Goal: Task Accomplishment & Management: Complete application form

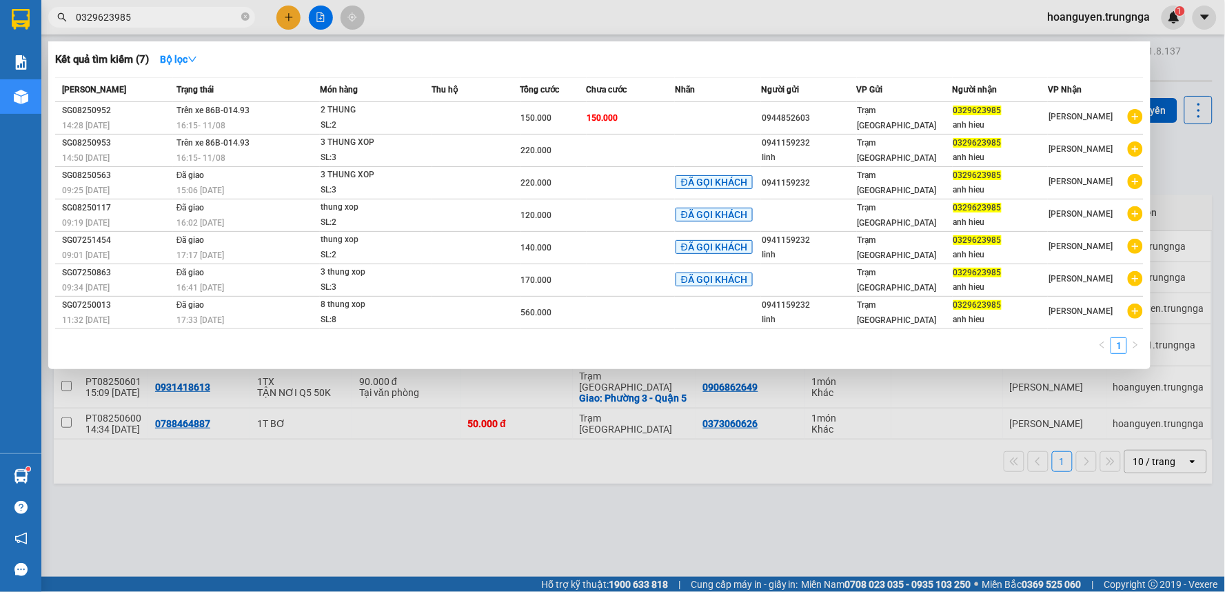
type input "0329623985"
click at [243, 12] on icon "close-circle" at bounding box center [245, 16] width 8 height 8
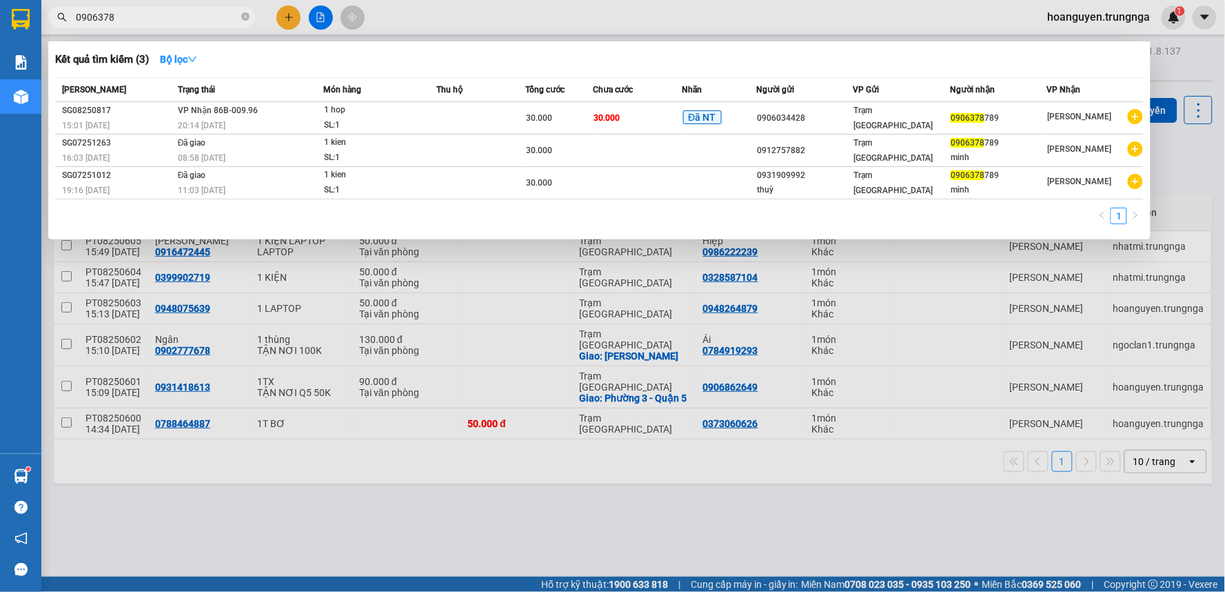
type input "0906378"
click at [432, 14] on div at bounding box center [612, 296] width 1225 height 592
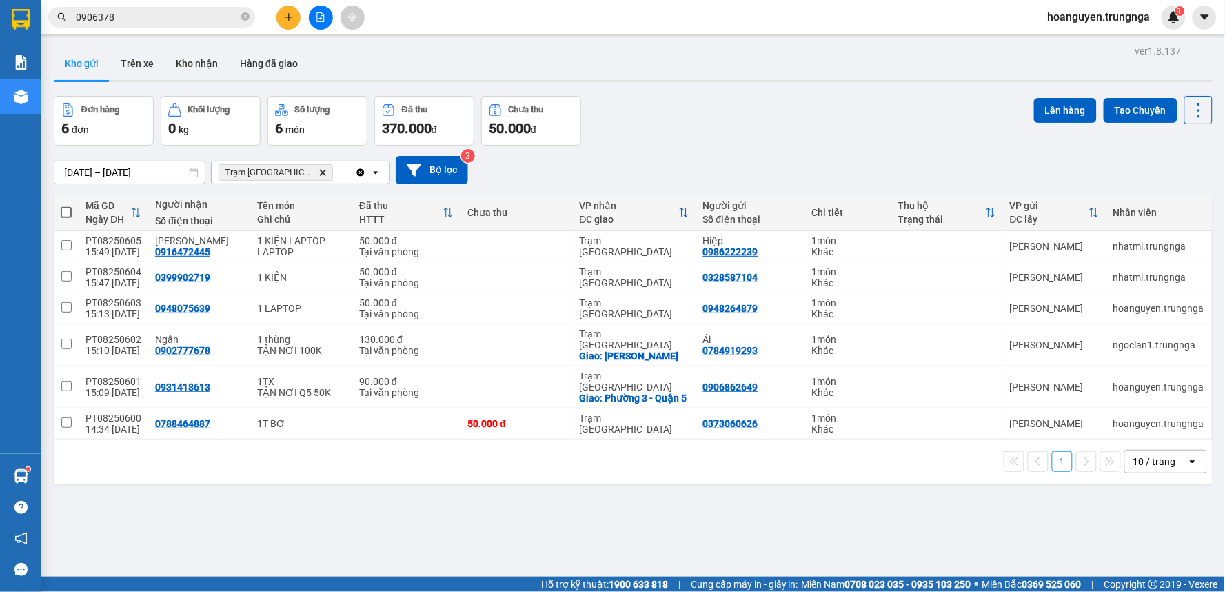
click at [290, 19] on icon "plus" at bounding box center [289, 17] width 10 height 10
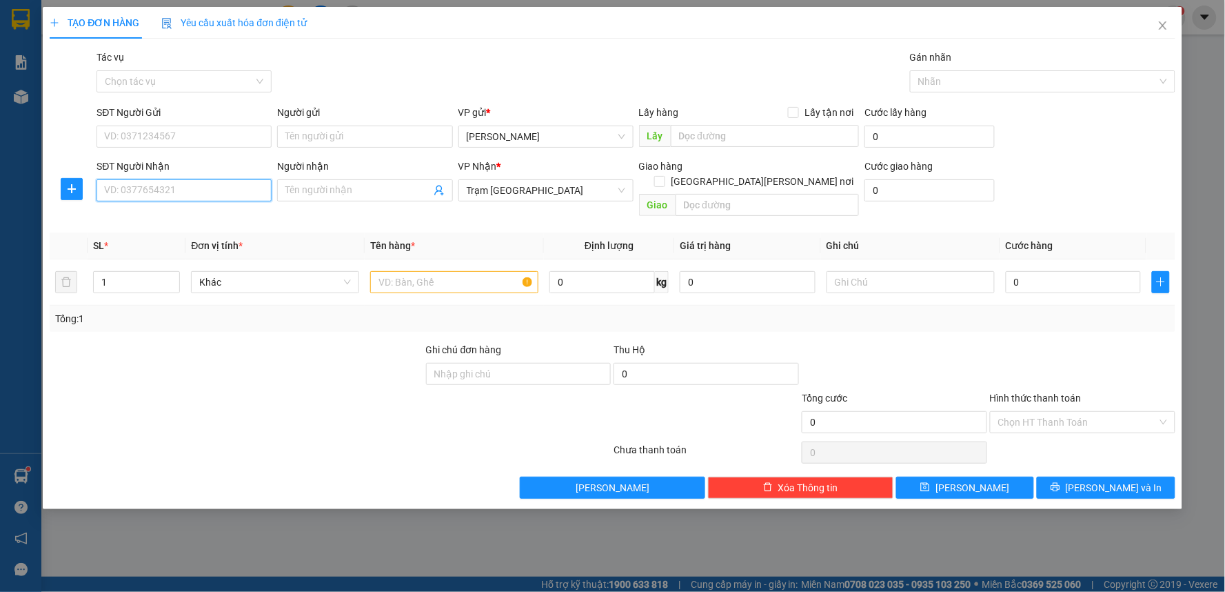
click at [201, 197] on input "SĐT Người Nhận" at bounding box center [184, 190] width 175 height 22
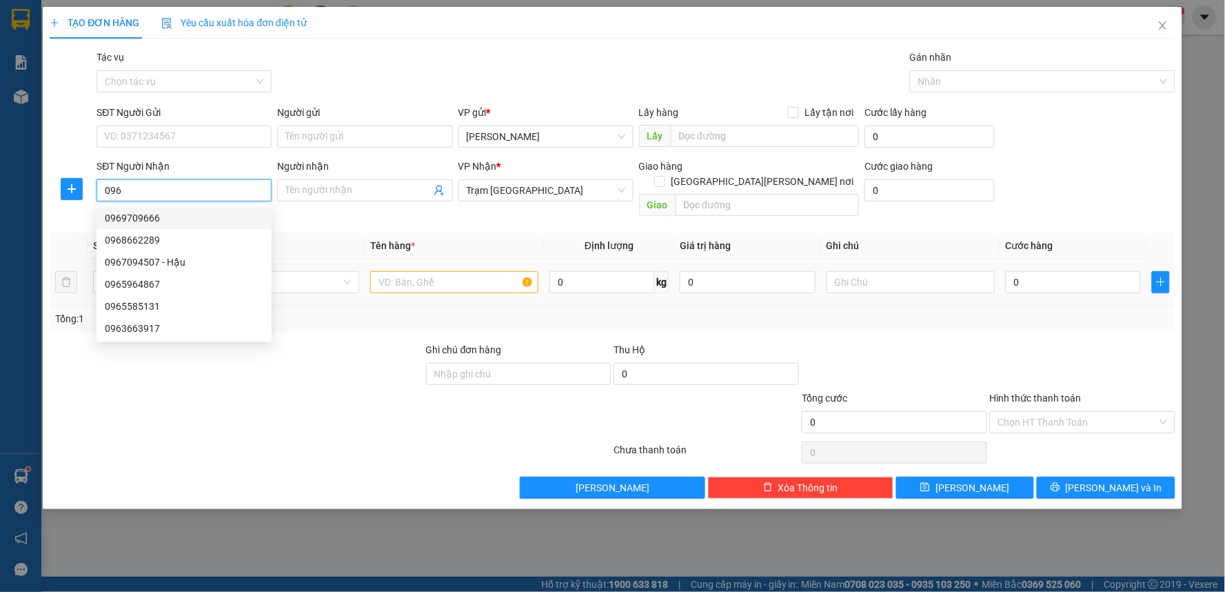
type input "096"
click at [408, 272] on input "text" at bounding box center [454, 282] width 168 height 22
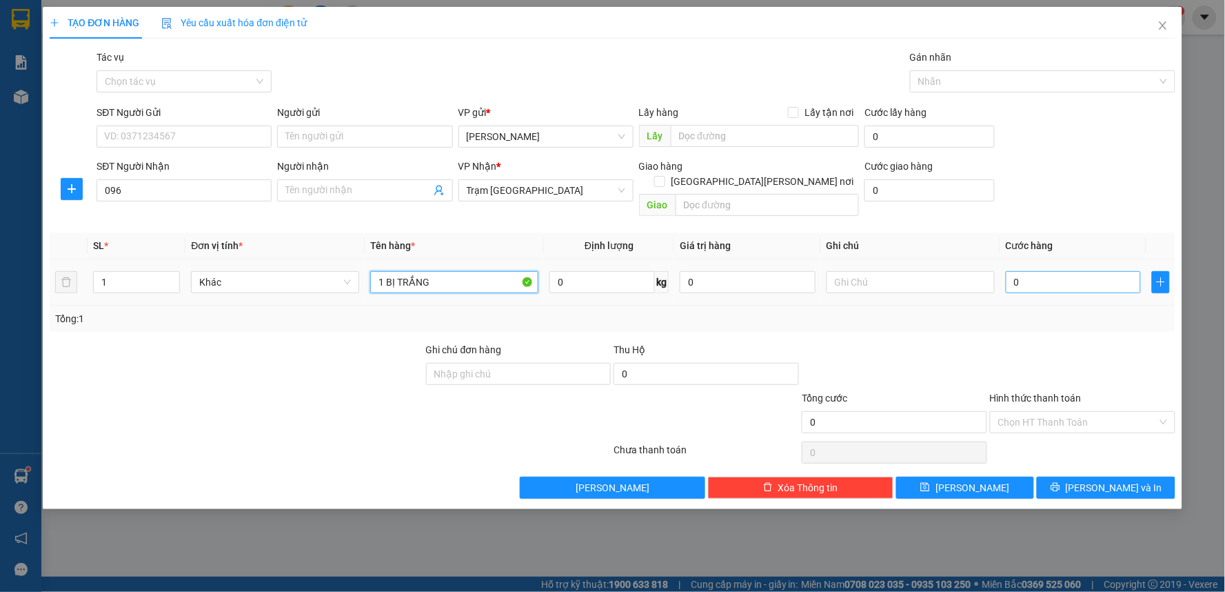
type input "1 BỊ TRẮNG"
click at [1017, 271] on input "0" at bounding box center [1074, 282] width 136 height 22
type input "3"
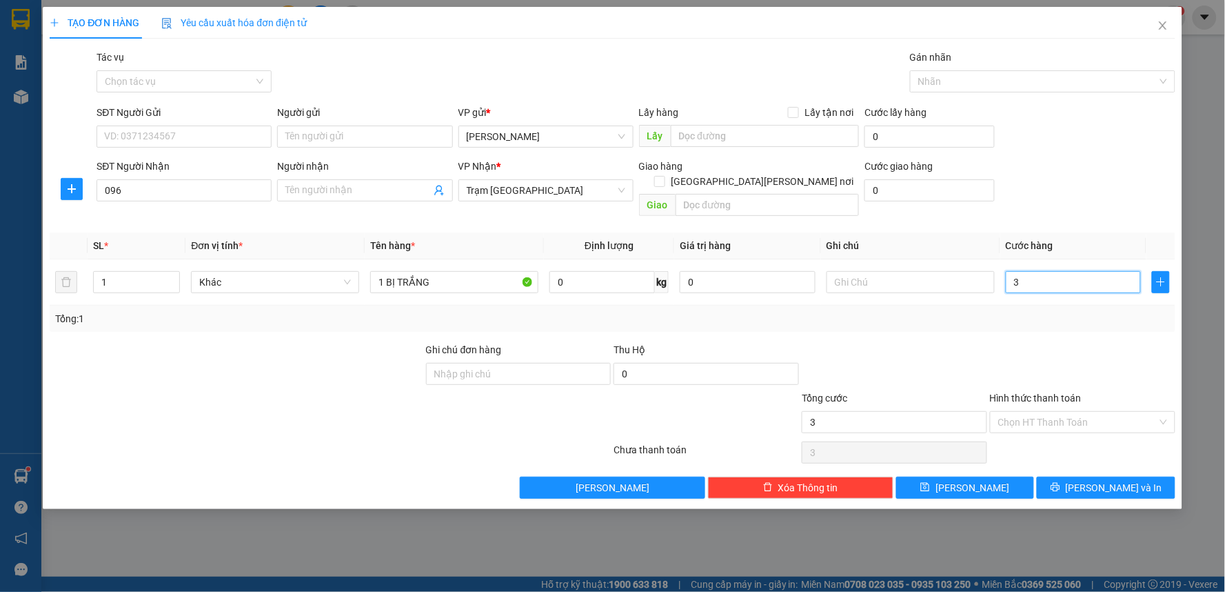
type input "30"
type input "300"
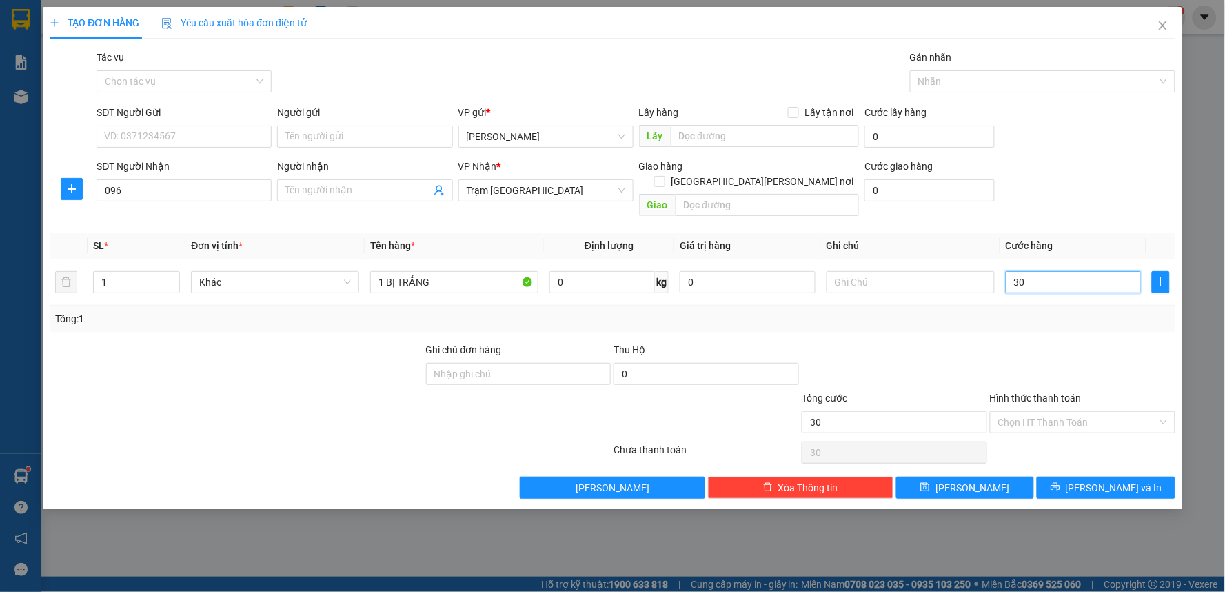
type input "300"
type input "3.000"
type input "30.000"
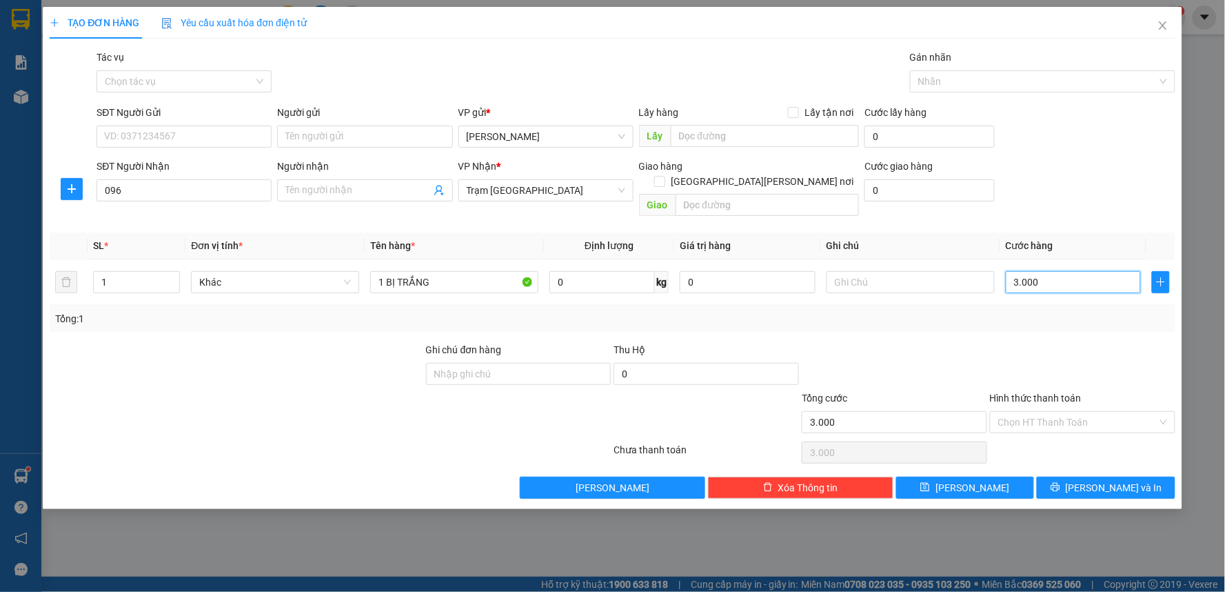
type input "30.000"
click at [163, 194] on input "096" at bounding box center [184, 190] width 175 height 22
type input "0963282878"
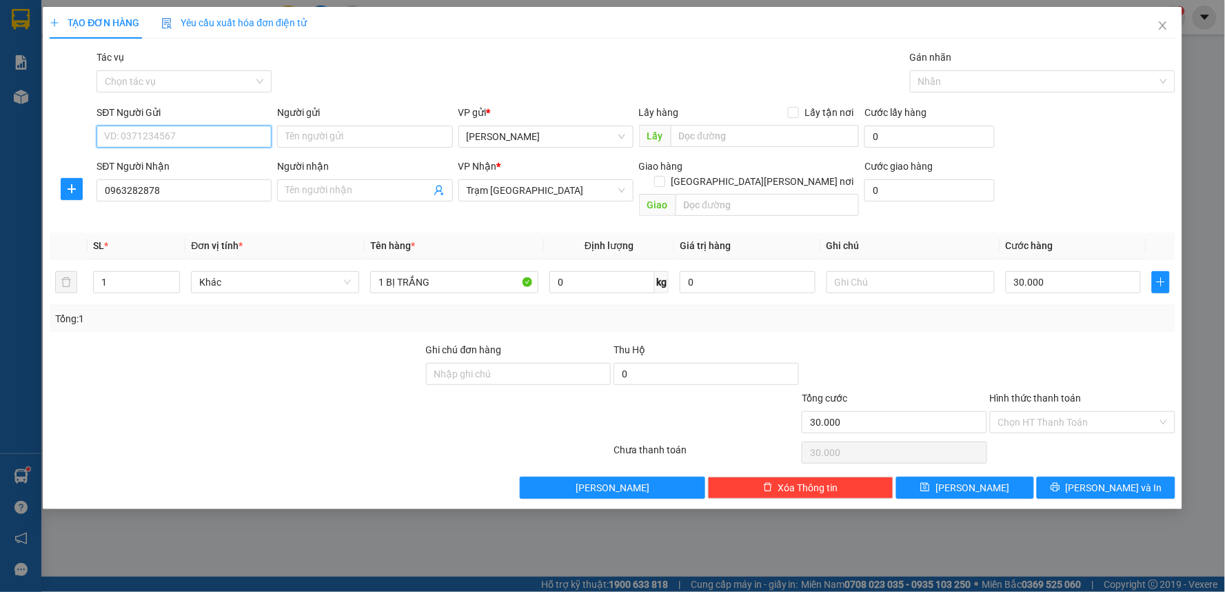
click at [162, 130] on input "SĐT Người Gửi" at bounding box center [184, 137] width 175 height 22
type input "0963774421"
click at [1052, 412] on input "Hình thức thanh toán" at bounding box center [1078, 422] width 159 height 21
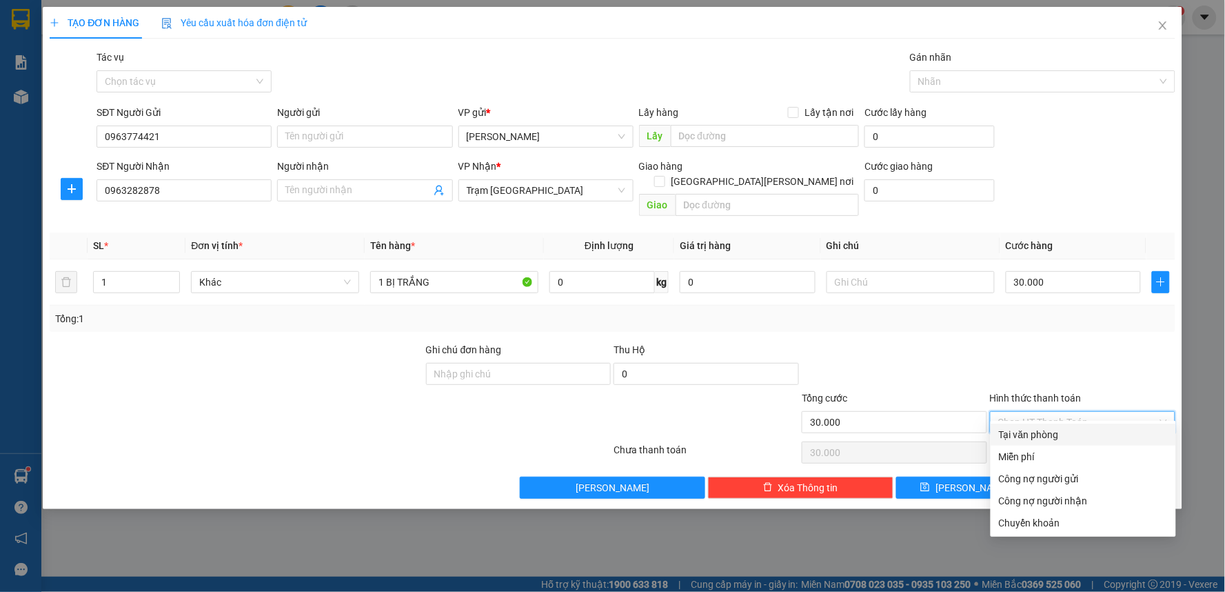
click at [1033, 438] on div "Tại văn phòng" at bounding box center [1083, 434] width 169 height 15
type input "0"
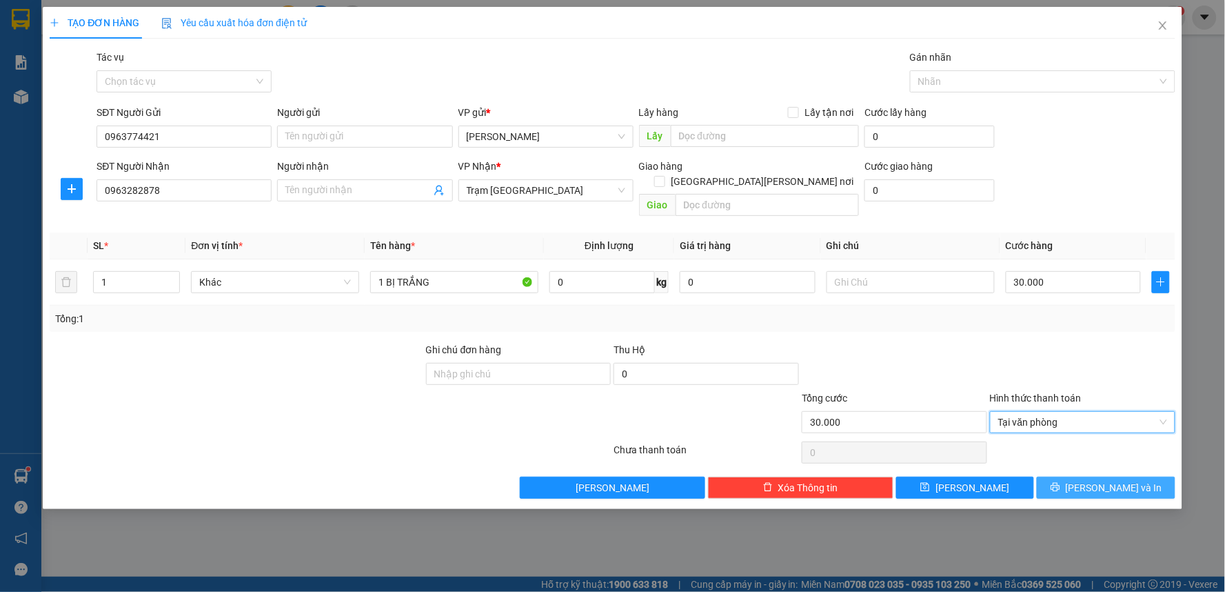
click at [1061, 482] on icon "printer" at bounding box center [1056, 487] width 10 height 10
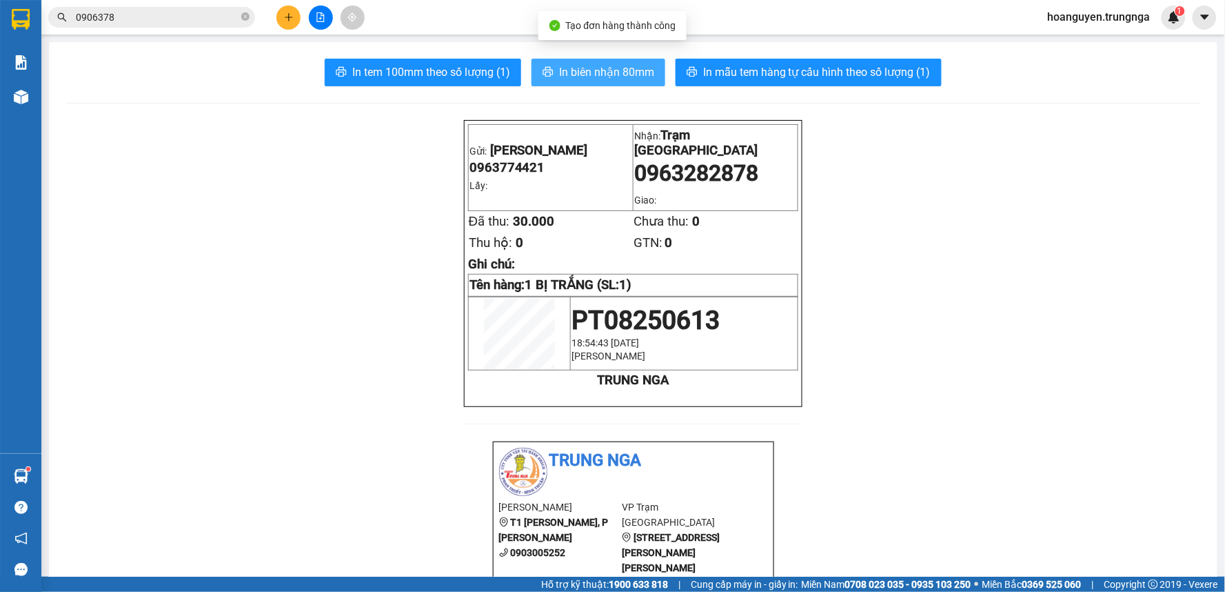
click at [625, 70] on span "In biên nhận 80mm" at bounding box center [606, 71] width 95 height 17
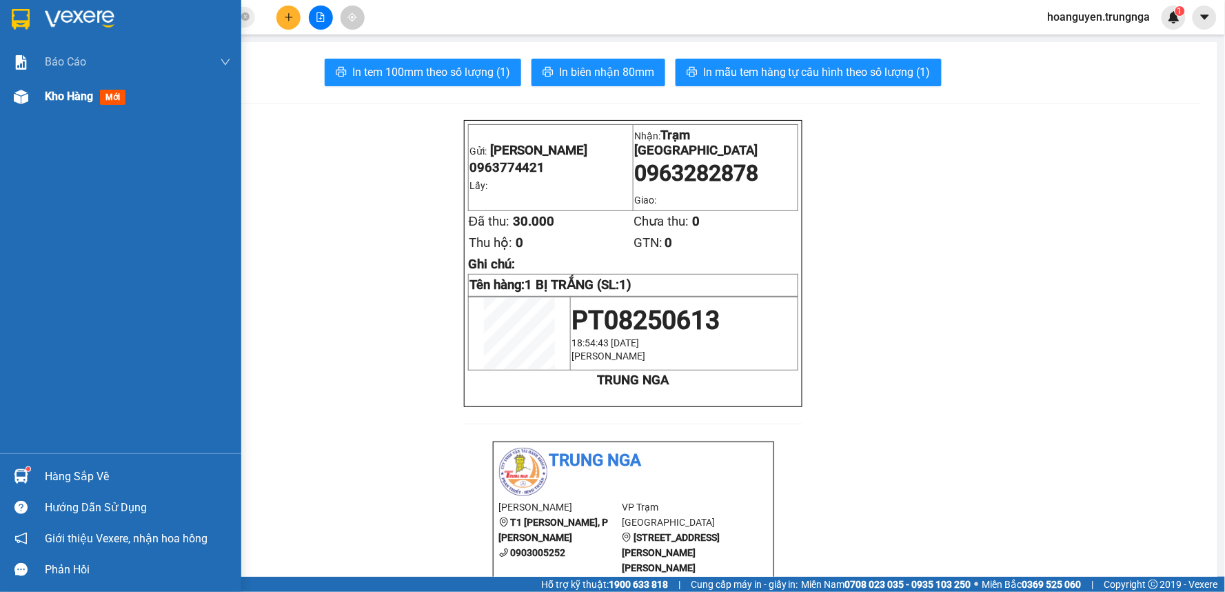
click at [24, 88] on div at bounding box center [21, 97] width 24 height 24
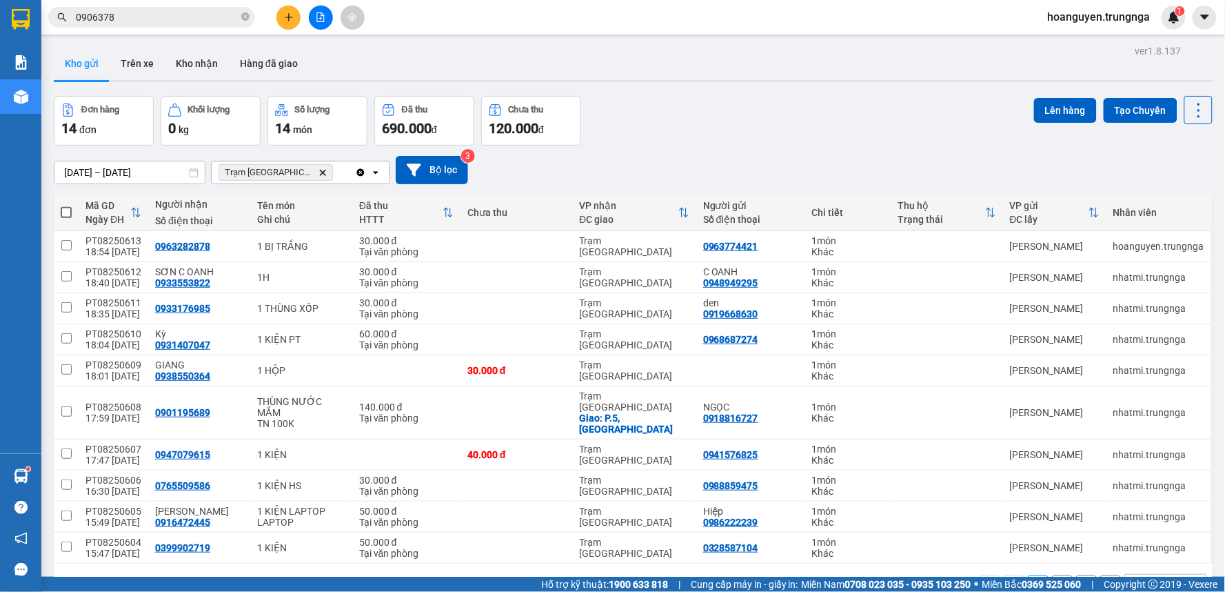
click at [728, 34] on main "ver 1.8.137 Kho gửi Trên xe [PERSON_NAME] Hàng đã [PERSON_NAME] hàng 14 đơn [PE…" at bounding box center [612, 288] width 1225 height 577
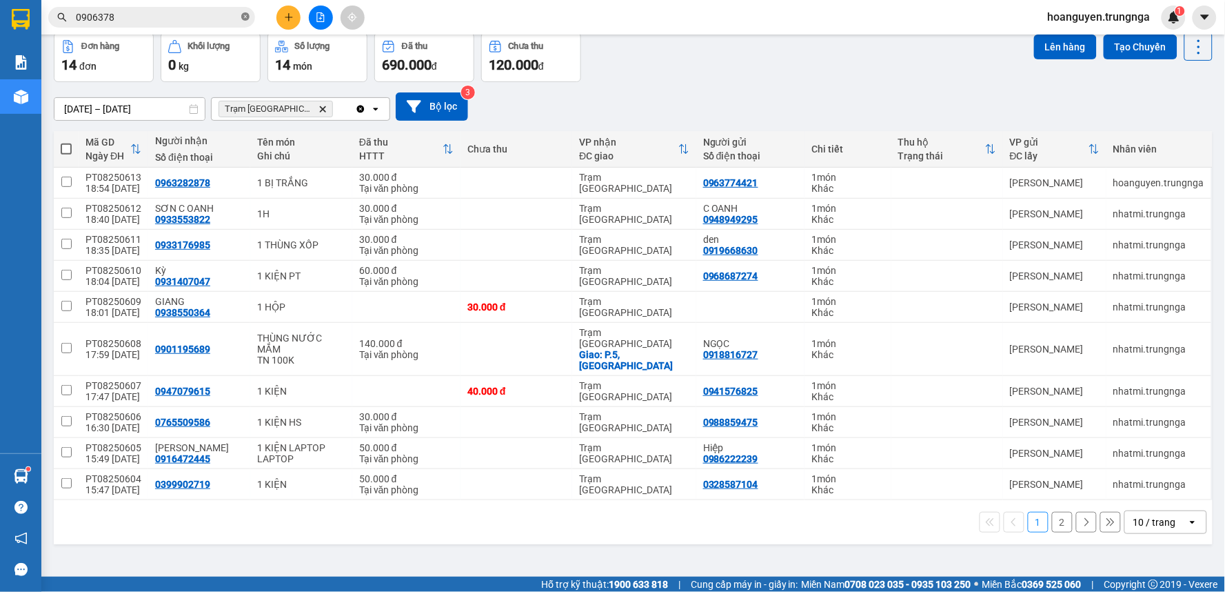
click at [246, 19] on icon "close-circle" at bounding box center [245, 16] width 8 height 8
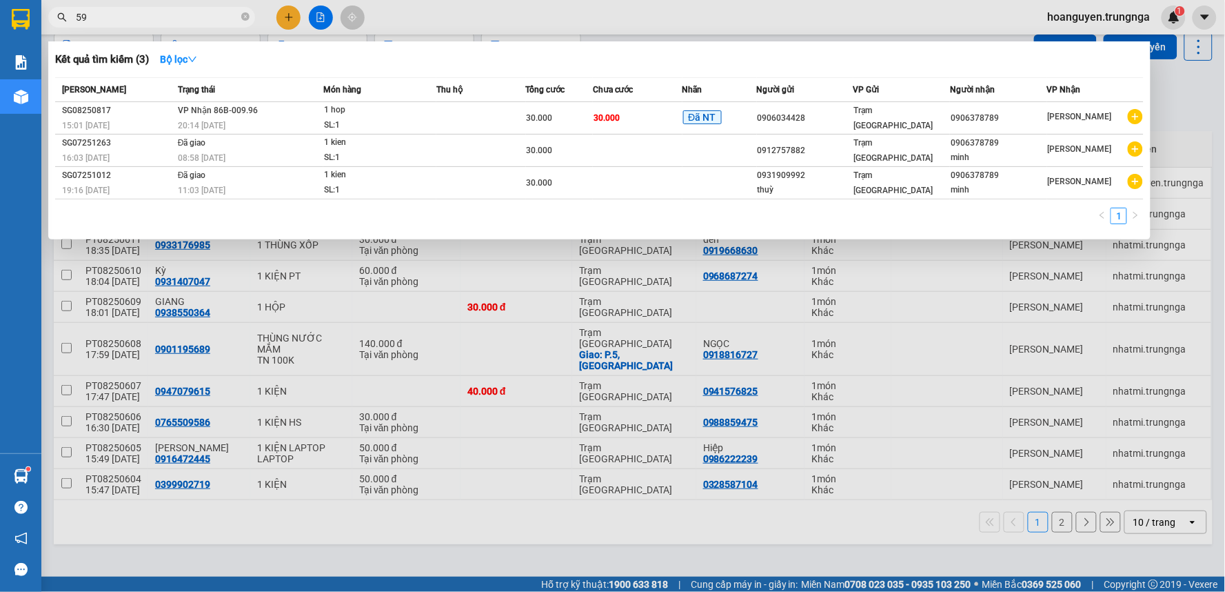
type input "592"
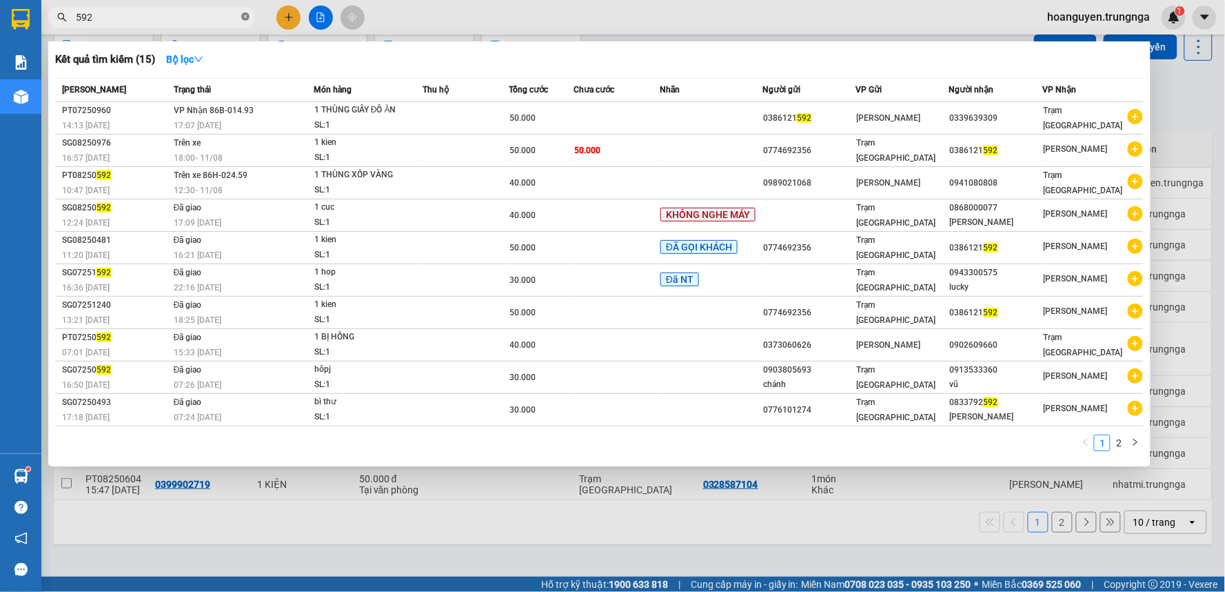
click at [243, 15] on icon "close-circle" at bounding box center [245, 16] width 8 height 8
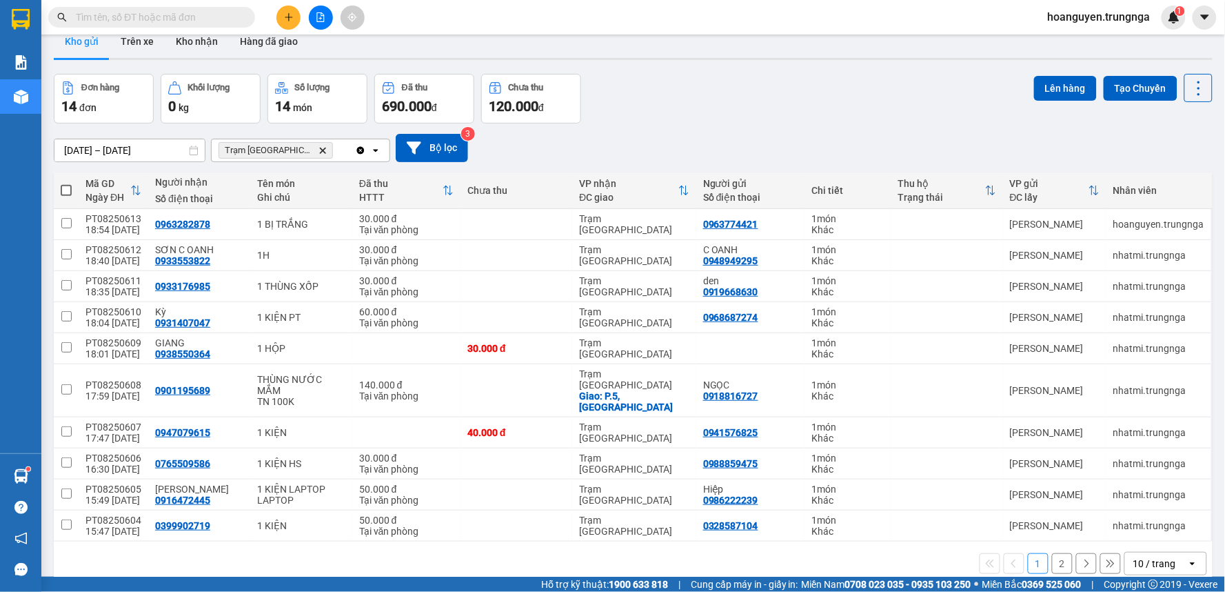
scroll to position [0, 0]
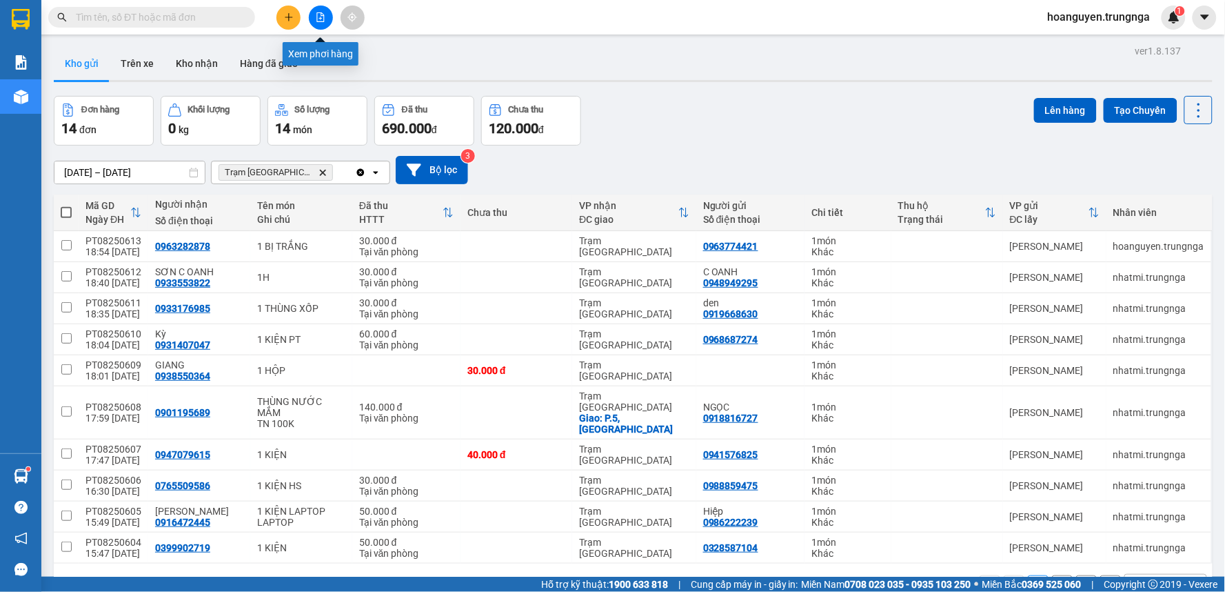
click at [324, 21] on icon "file-add" at bounding box center [321, 17] width 8 height 10
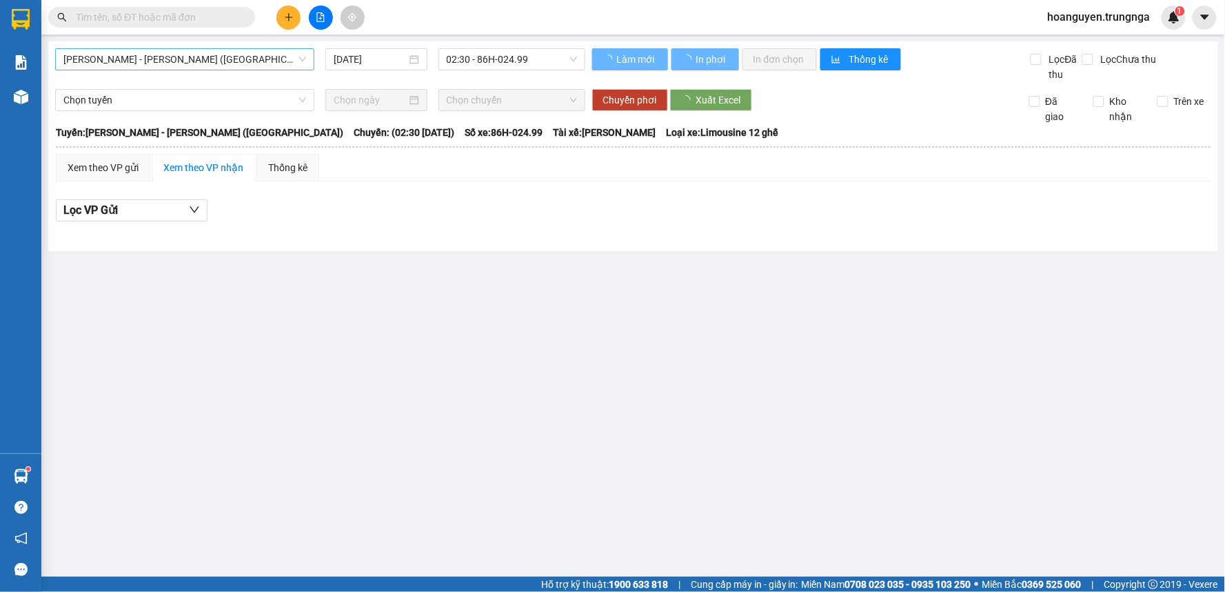
click at [252, 53] on span "[PERSON_NAME] - [PERSON_NAME] ([GEOGRAPHIC_DATA])" at bounding box center [184, 59] width 243 height 21
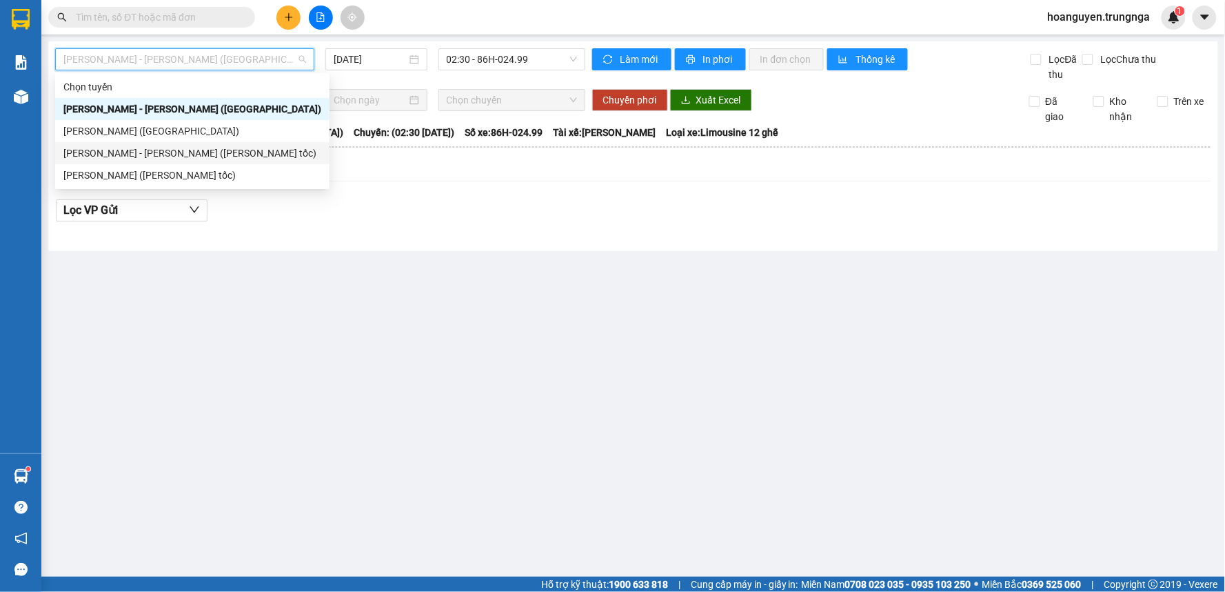
click at [209, 148] on div "[PERSON_NAME] - [PERSON_NAME] ([PERSON_NAME] tốc)" at bounding box center [192, 153] width 258 height 15
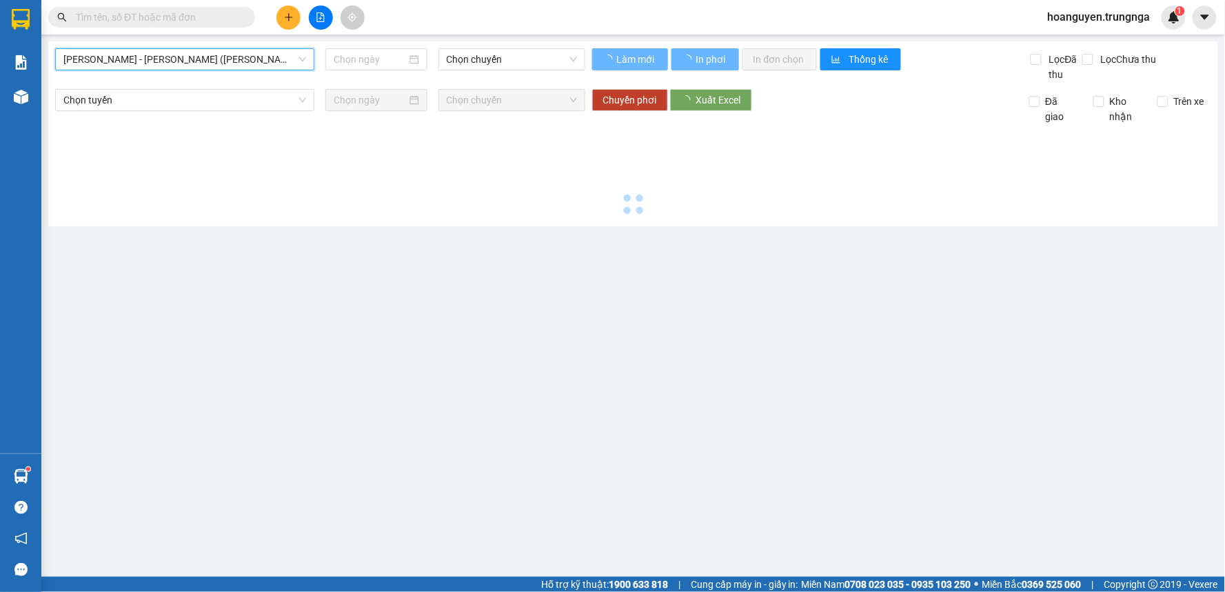
type input "[DATE]"
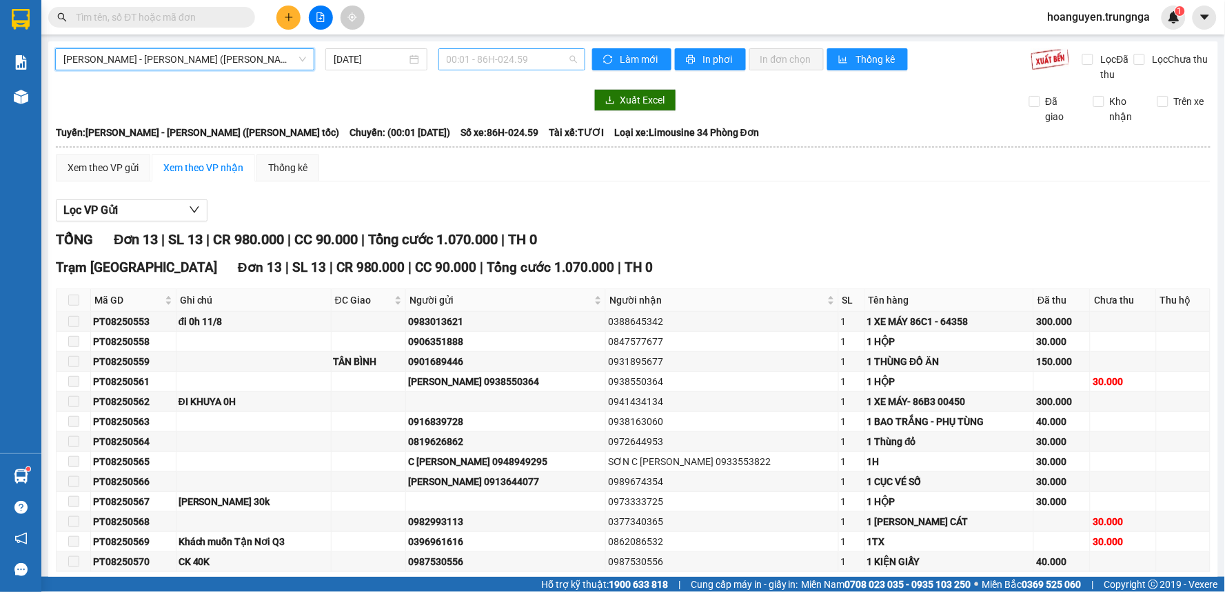
click at [494, 62] on span "00:01 - 86H-024.59" at bounding box center [512, 59] width 130 height 21
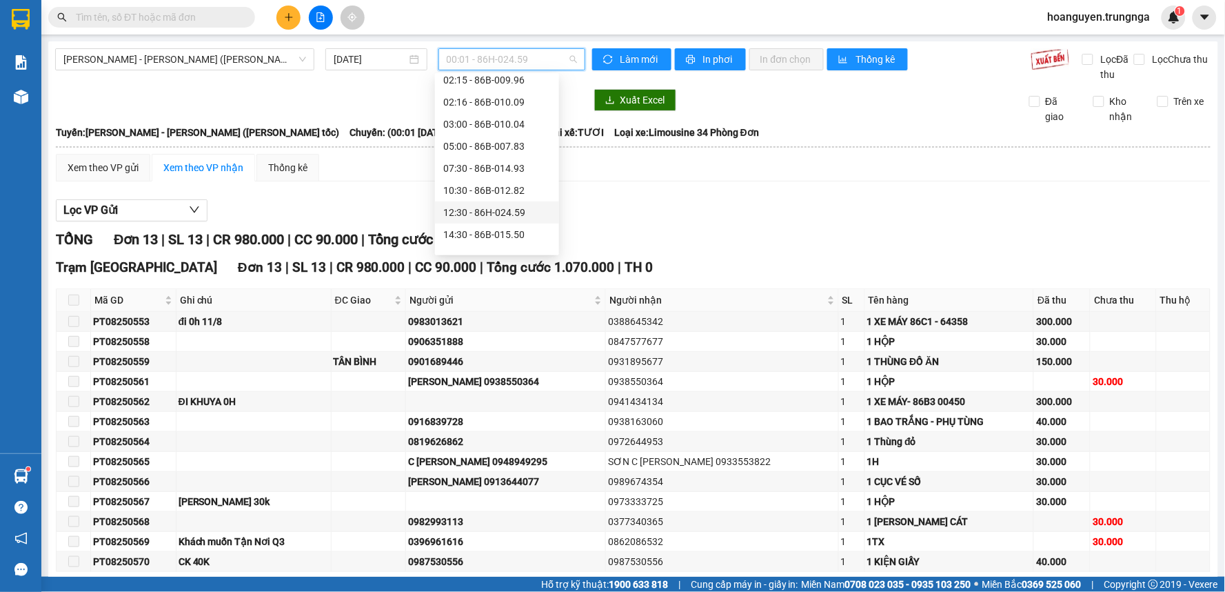
scroll to position [110, 0]
click at [473, 217] on div "14:30 - 86B-015.50" at bounding box center [497, 219] width 108 height 15
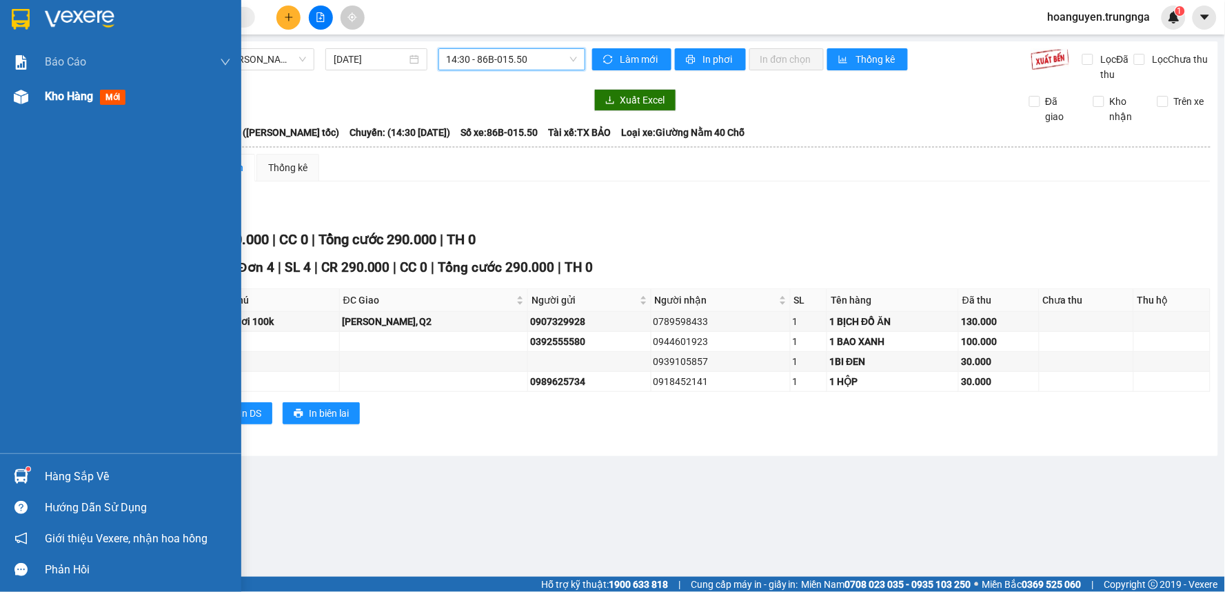
click at [22, 97] on img at bounding box center [21, 97] width 14 height 14
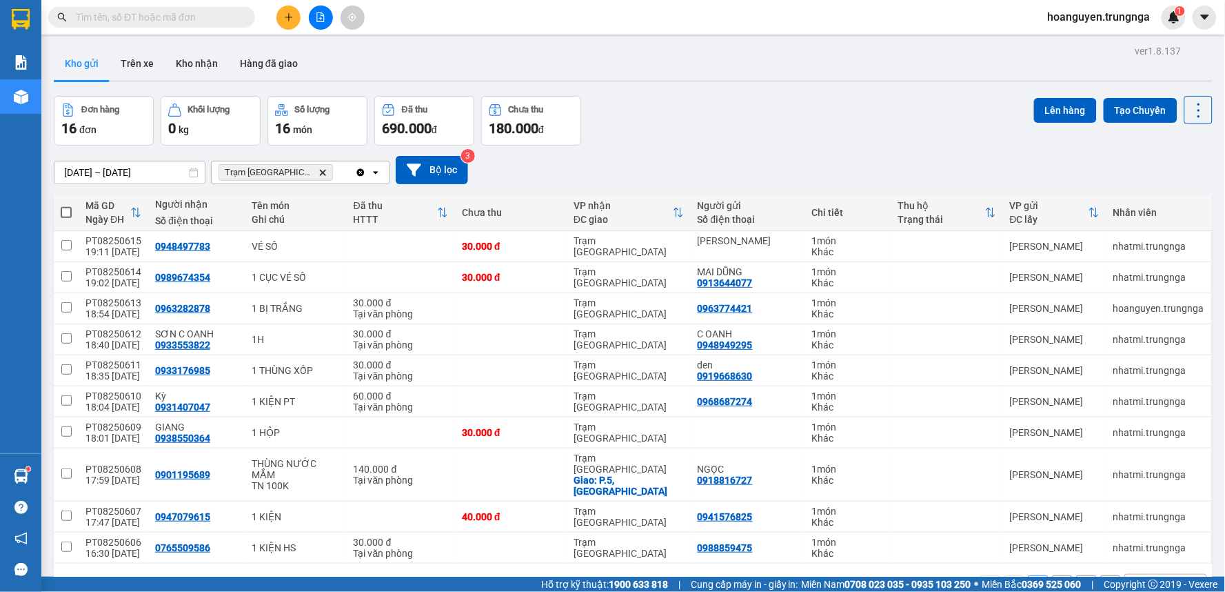
click at [287, 12] on icon "plus" at bounding box center [289, 17] width 10 height 10
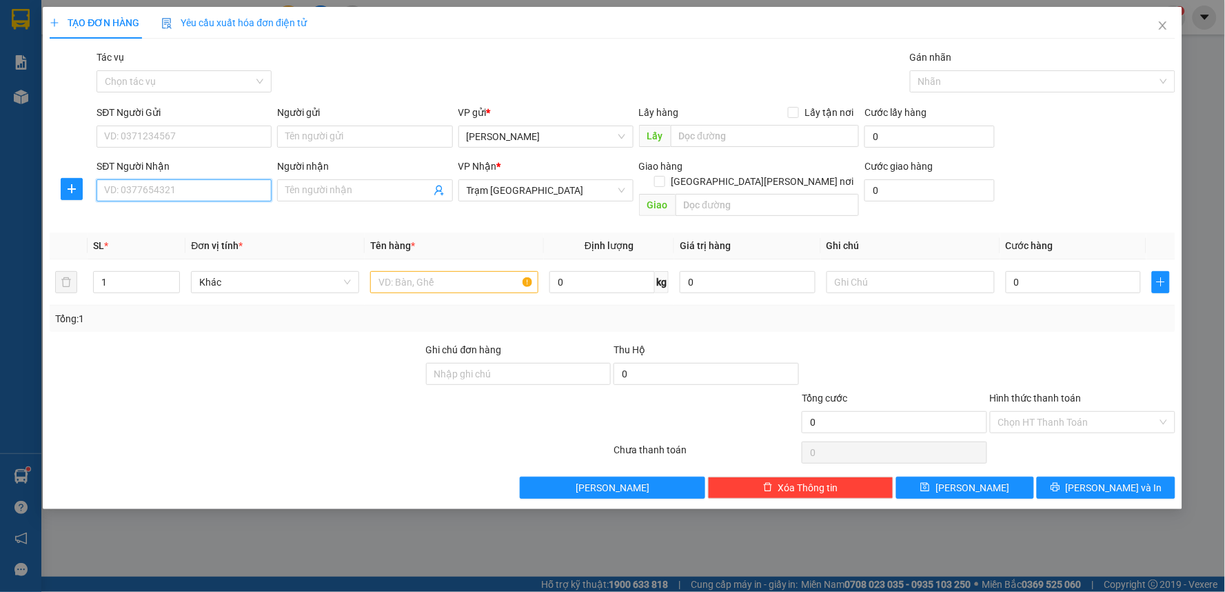
click at [188, 192] on input "SĐT Người Nhận" at bounding box center [184, 190] width 175 height 22
type input "0979798228"
click at [186, 134] on input "SĐT Người Gửi" at bounding box center [184, 137] width 175 height 22
type input "0947475777"
click at [1077, 271] on input "0" at bounding box center [1074, 282] width 136 height 22
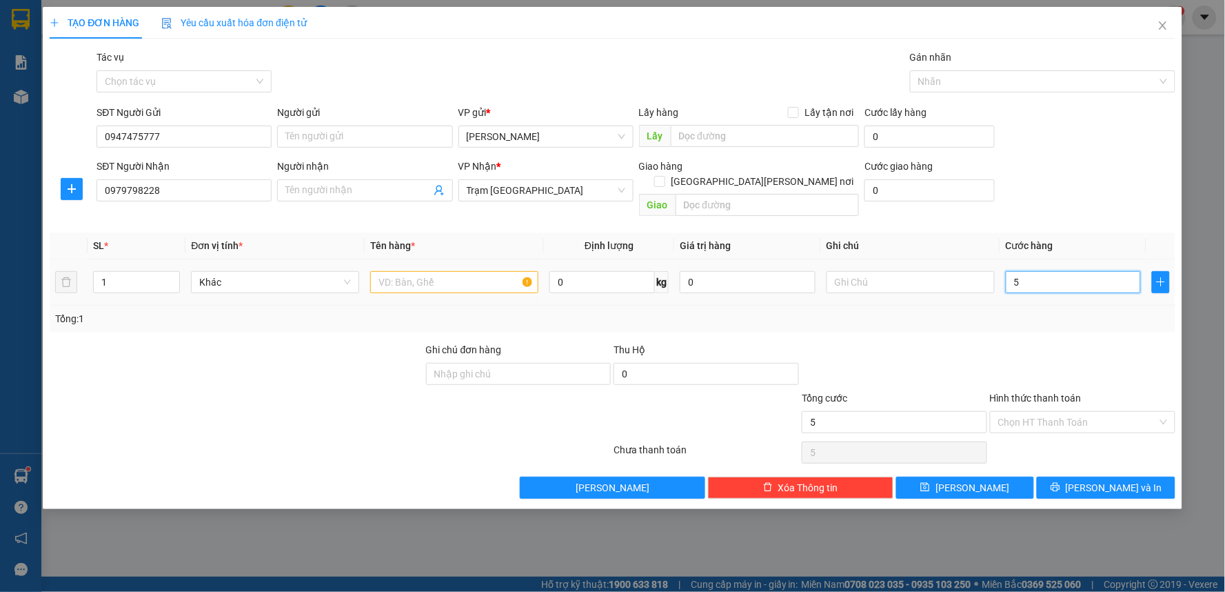
type input "5"
type input "50"
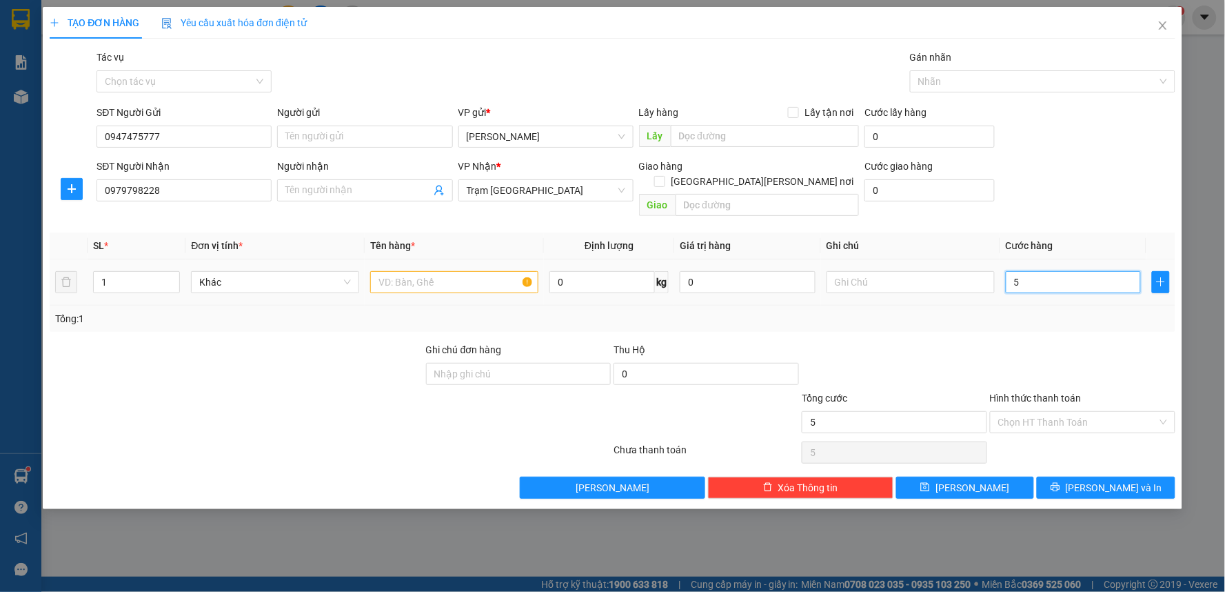
type input "50"
type input "500"
type input "5.000"
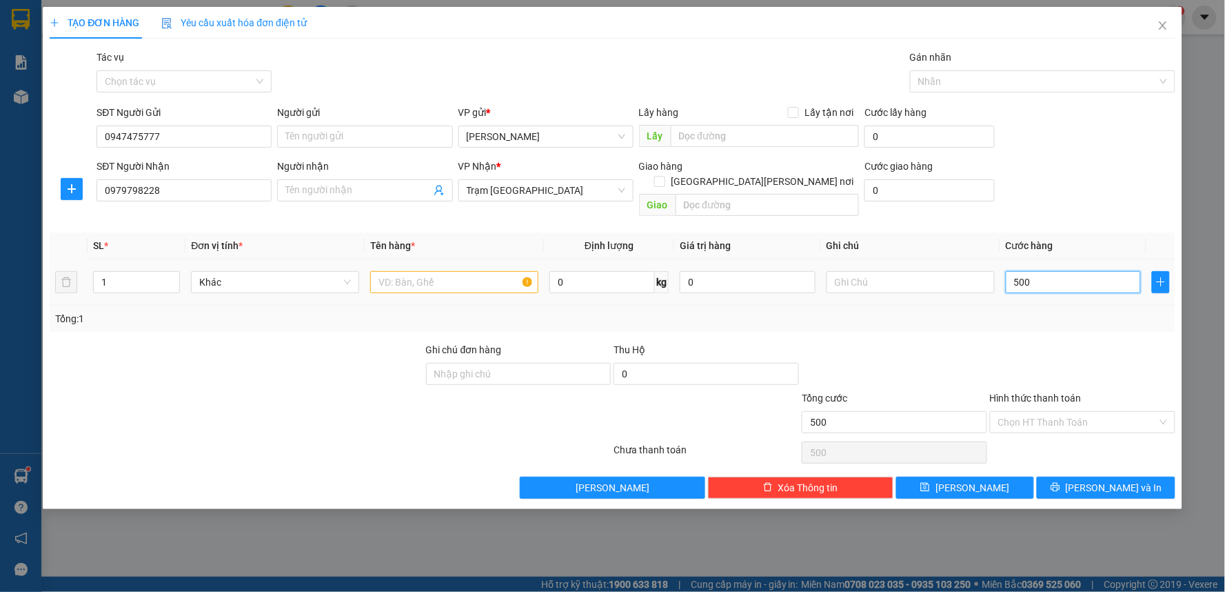
type input "5.000"
type input "50.000"
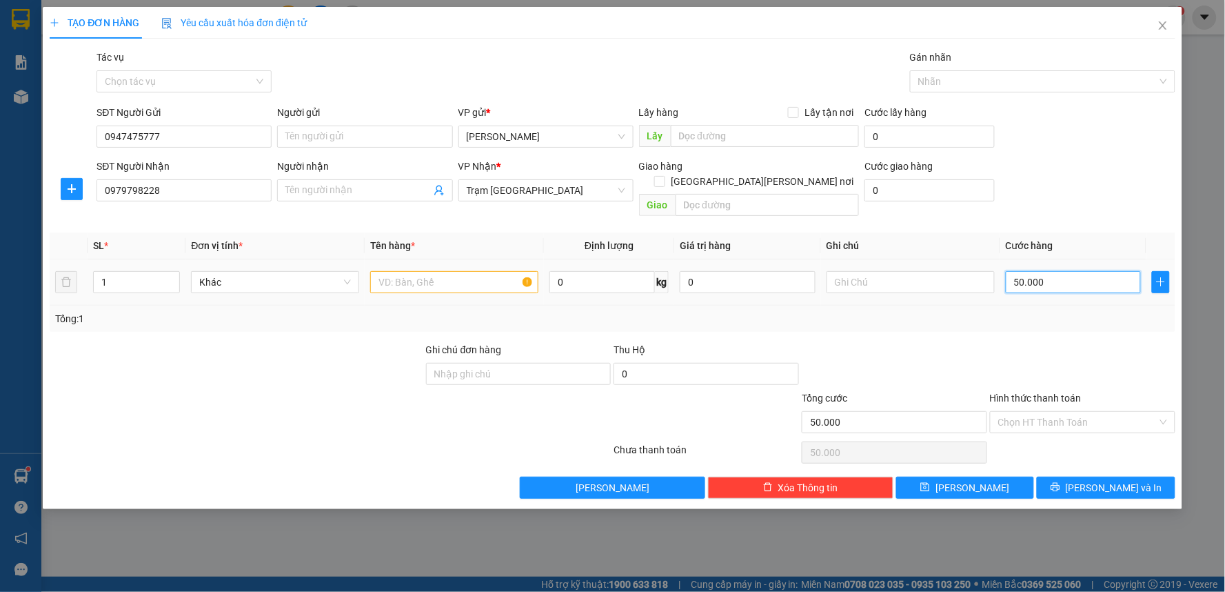
type input "50.000"
click at [490, 271] on input "text" at bounding box center [454, 282] width 168 height 22
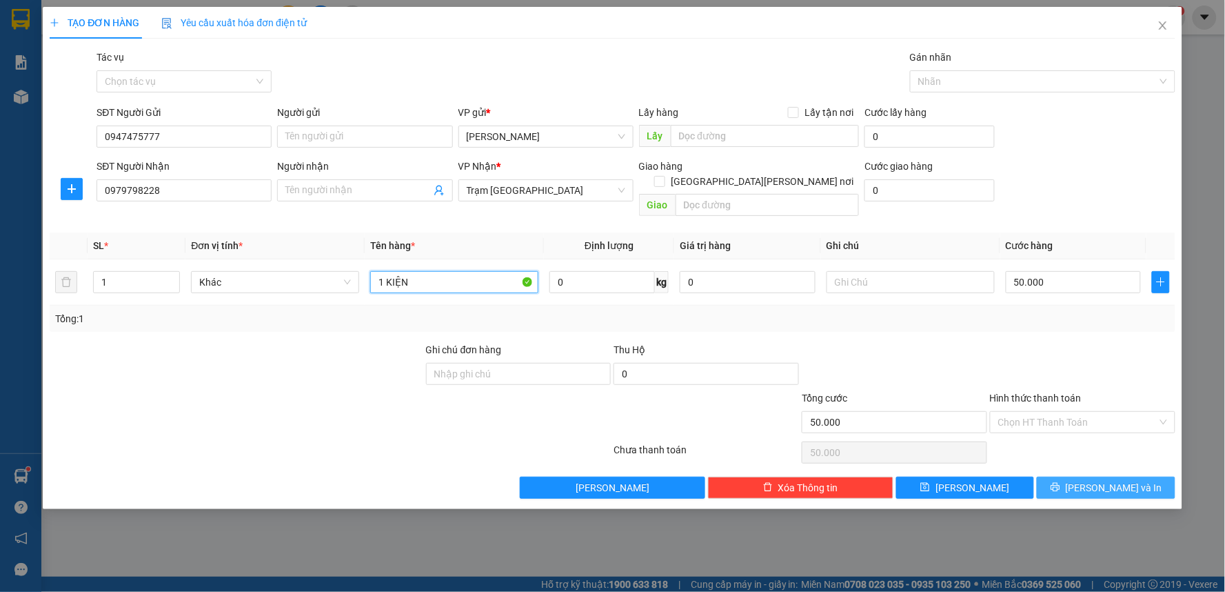
type input "1 KIỆN"
click at [1068, 477] on button "[PERSON_NAME] và In" at bounding box center [1106, 488] width 139 height 22
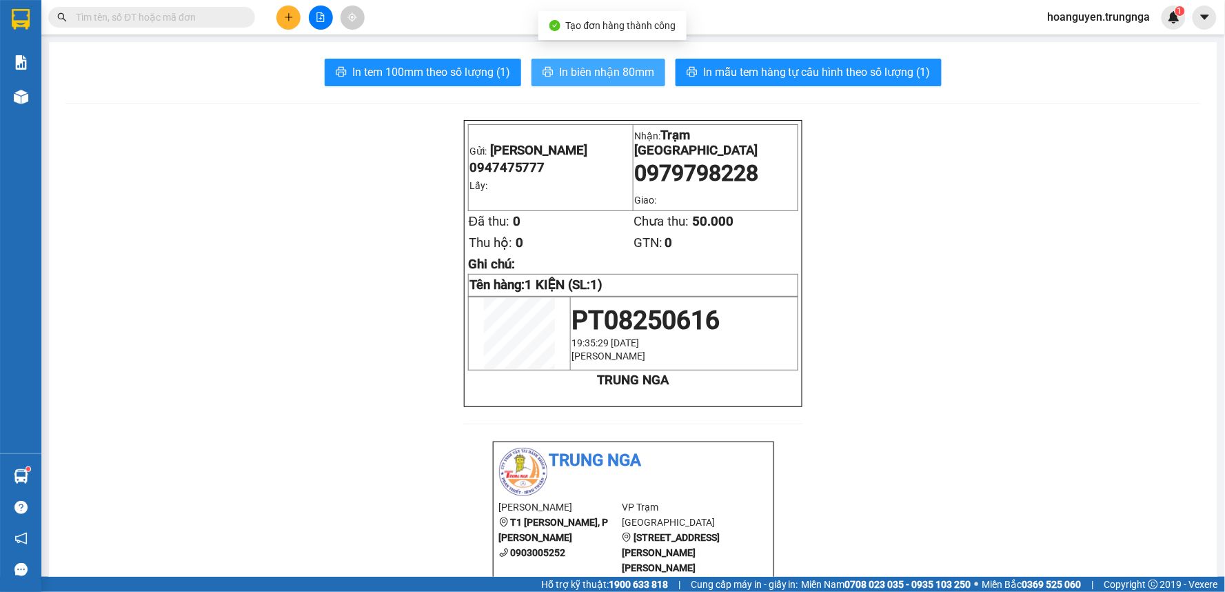
click at [609, 74] on span "In biên nhận 80mm" at bounding box center [606, 71] width 95 height 17
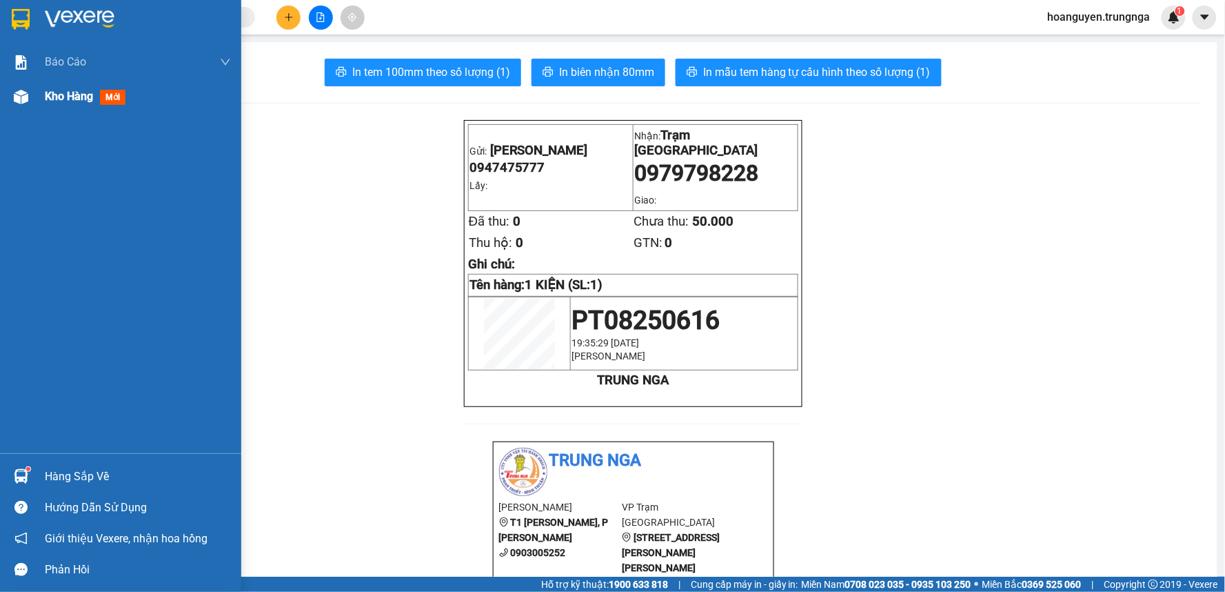
click at [26, 97] on img at bounding box center [21, 97] width 14 height 14
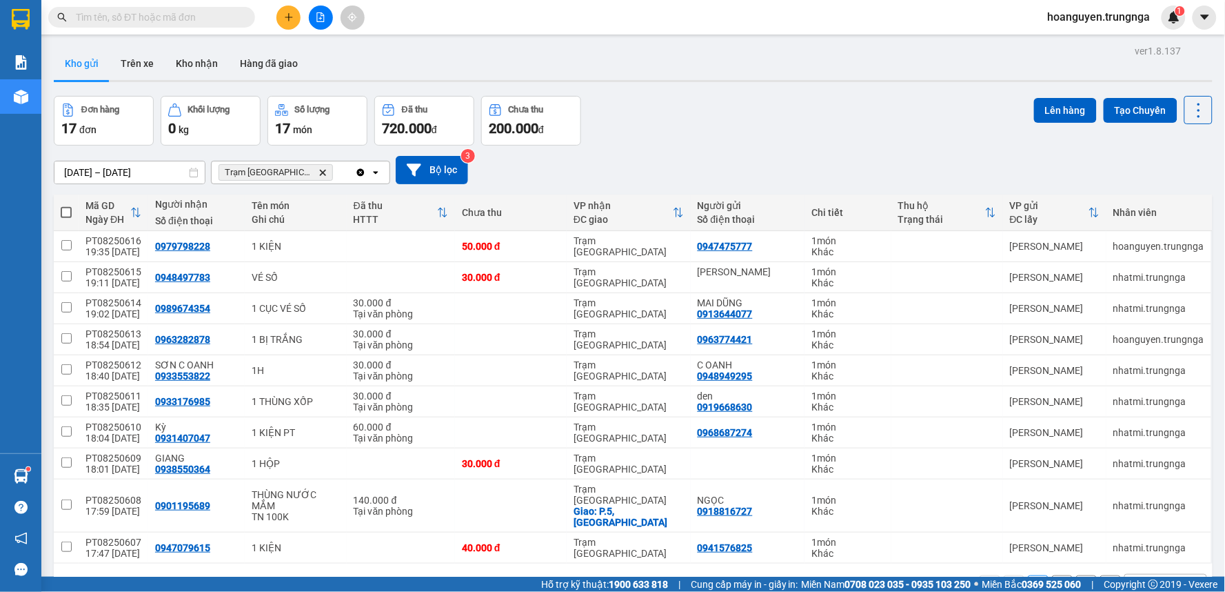
click at [750, 107] on div "Đơn hàng 17 đơn [PERSON_NAME] 0 kg Số [PERSON_NAME] 17 món Đã thu 720.000 [PERS…" at bounding box center [633, 121] width 1159 height 50
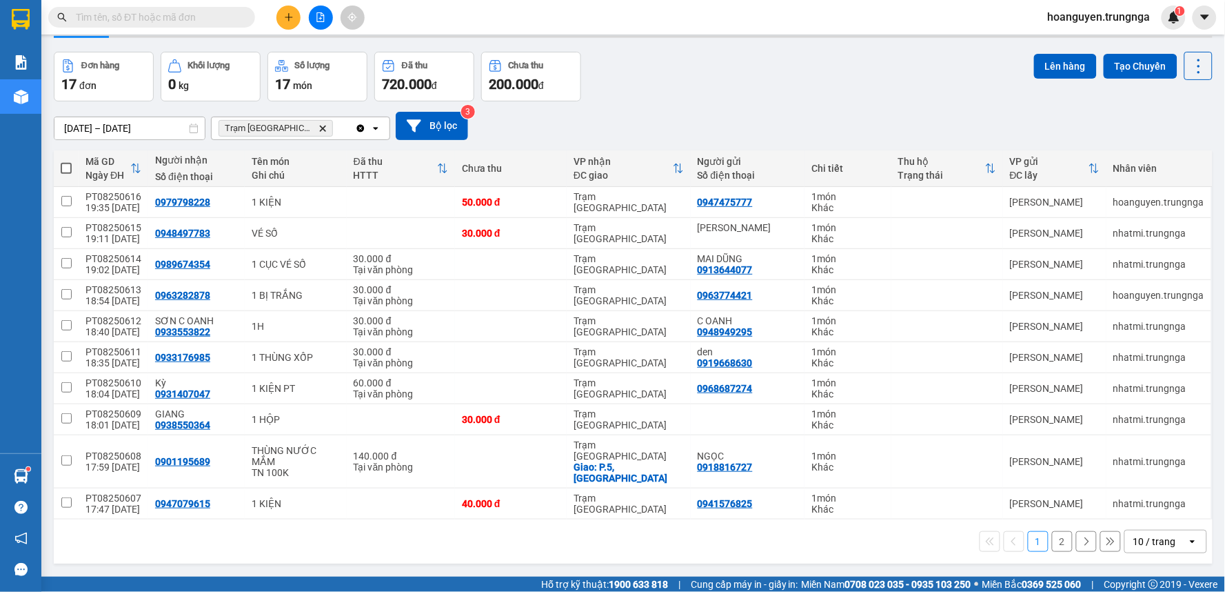
scroll to position [63, 0]
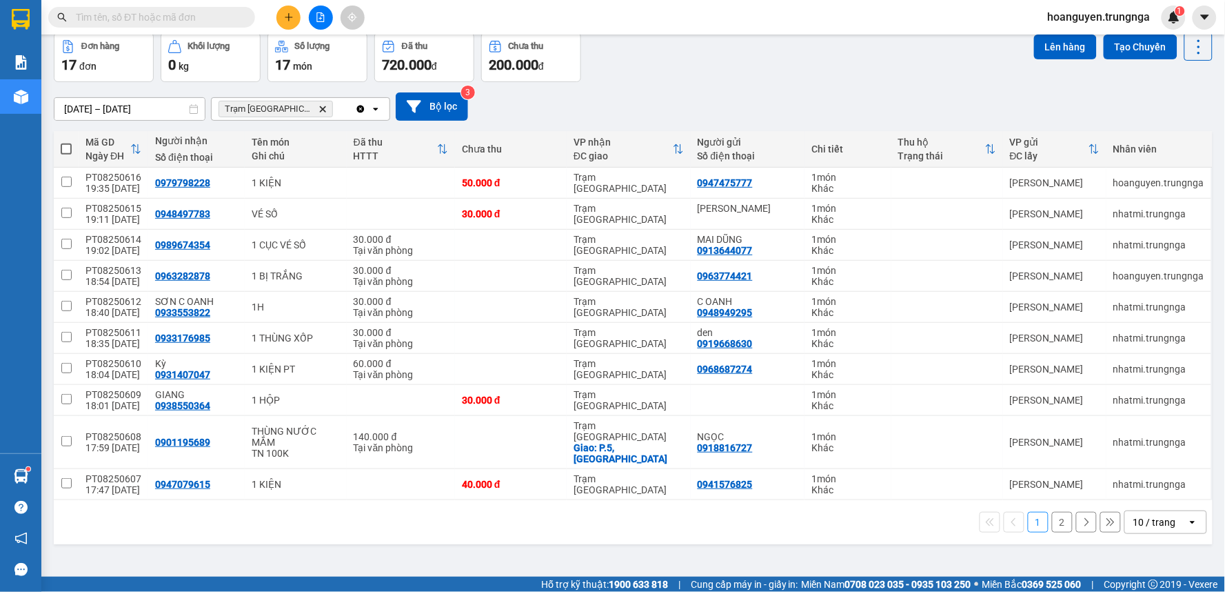
click at [1188, 517] on icon "open" at bounding box center [1193, 522] width 11 height 11
click at [1169, 470] on span "100 / trang" at bounding box center [1150, 471] width 50 height 14
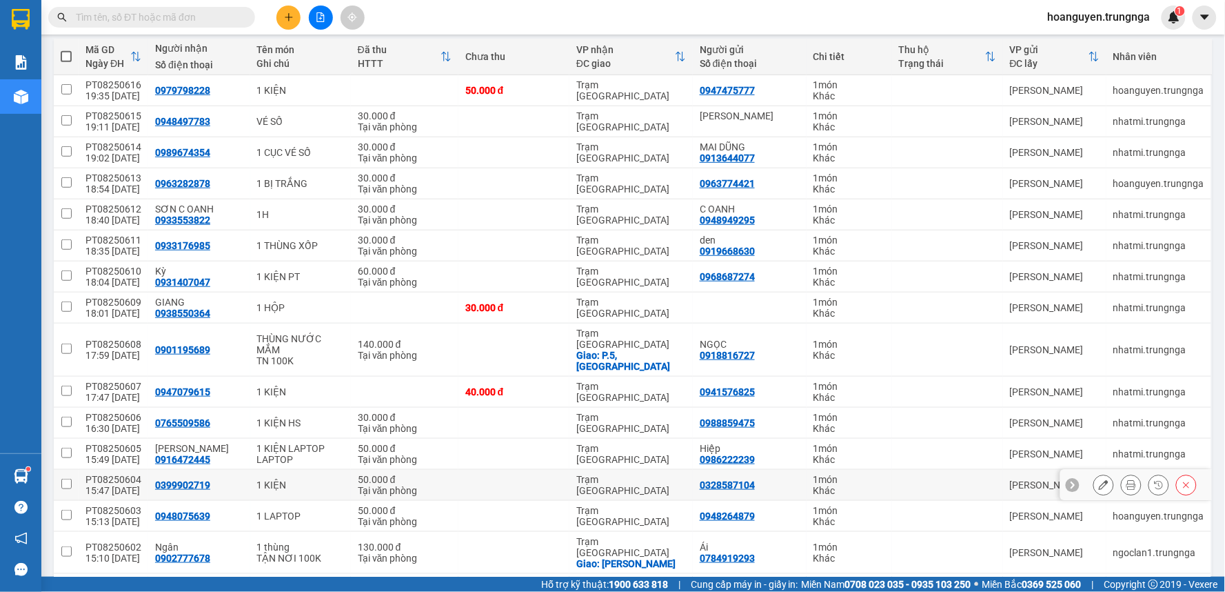
scroll to position [251, 0]
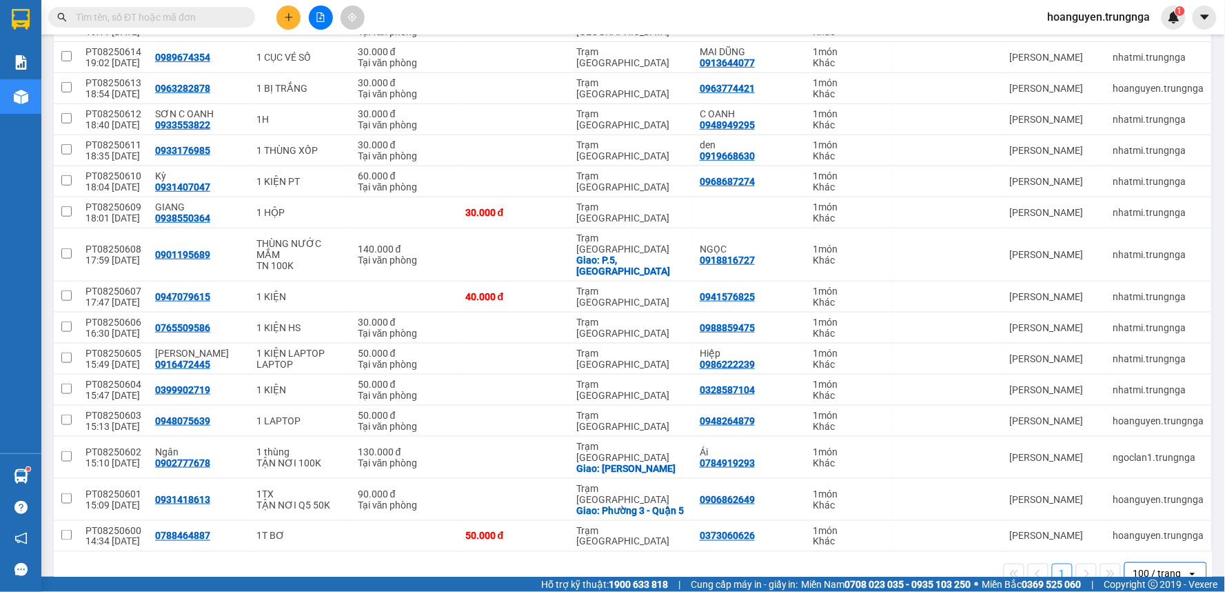
click at [192, 21] on input "text" at bounding box center [157, 17] width 163 height 15
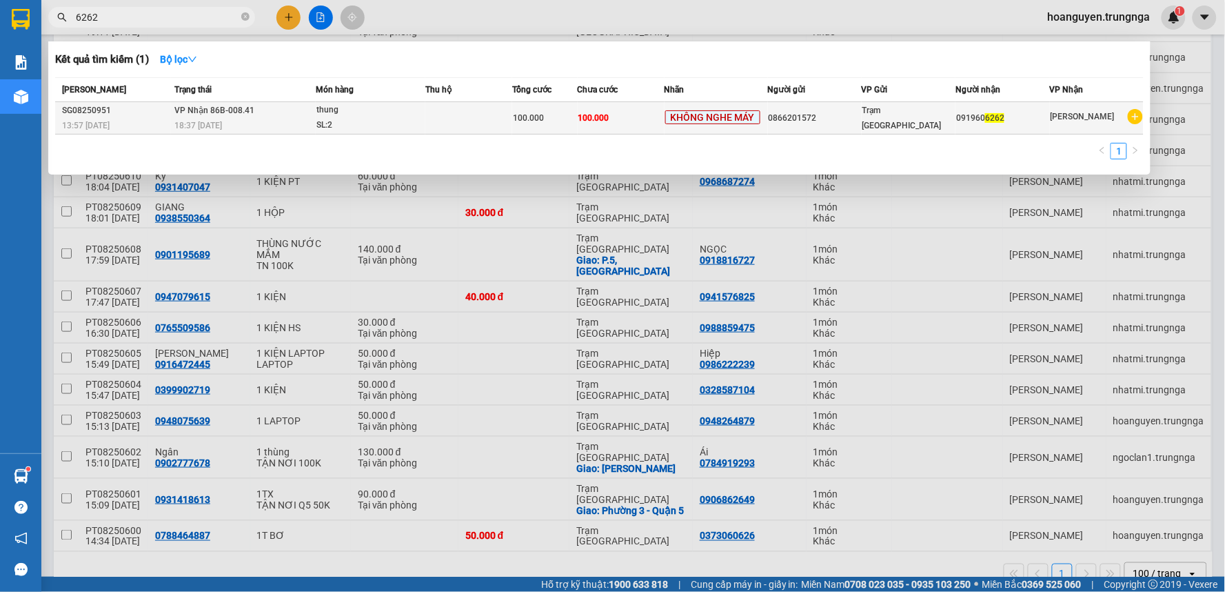
type input "6262"
click at [708, 114] on span "KHÔNG NGHE MÁY" at bounding box center [712, 117] width 95 height 14
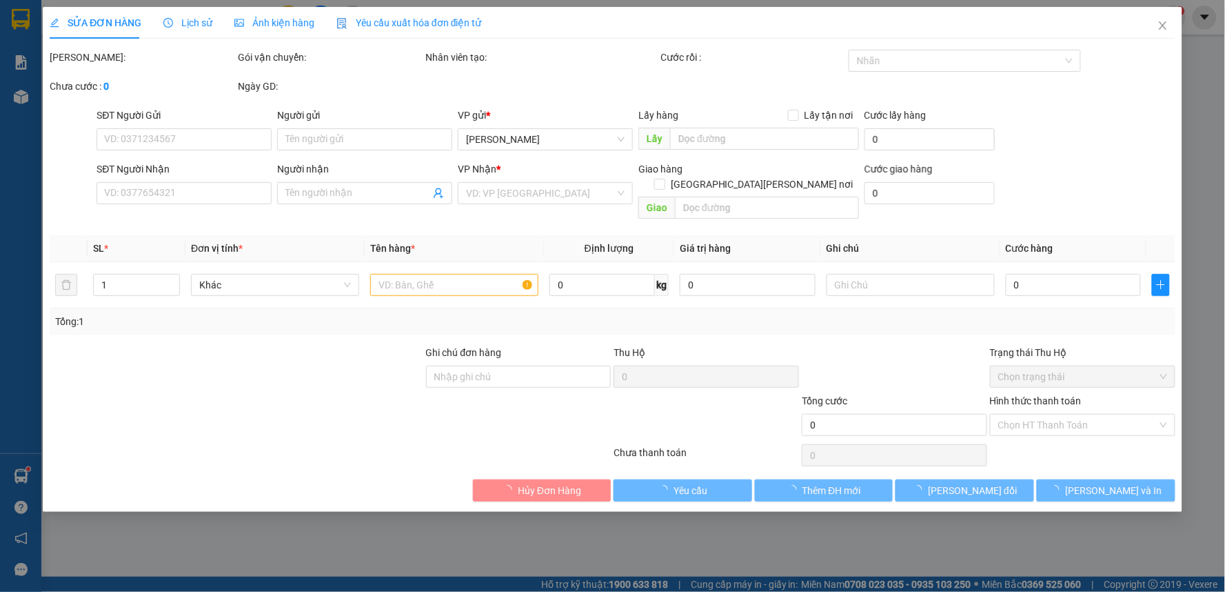
type input "0866201572"
type input "0919606262"
type input "100.000"
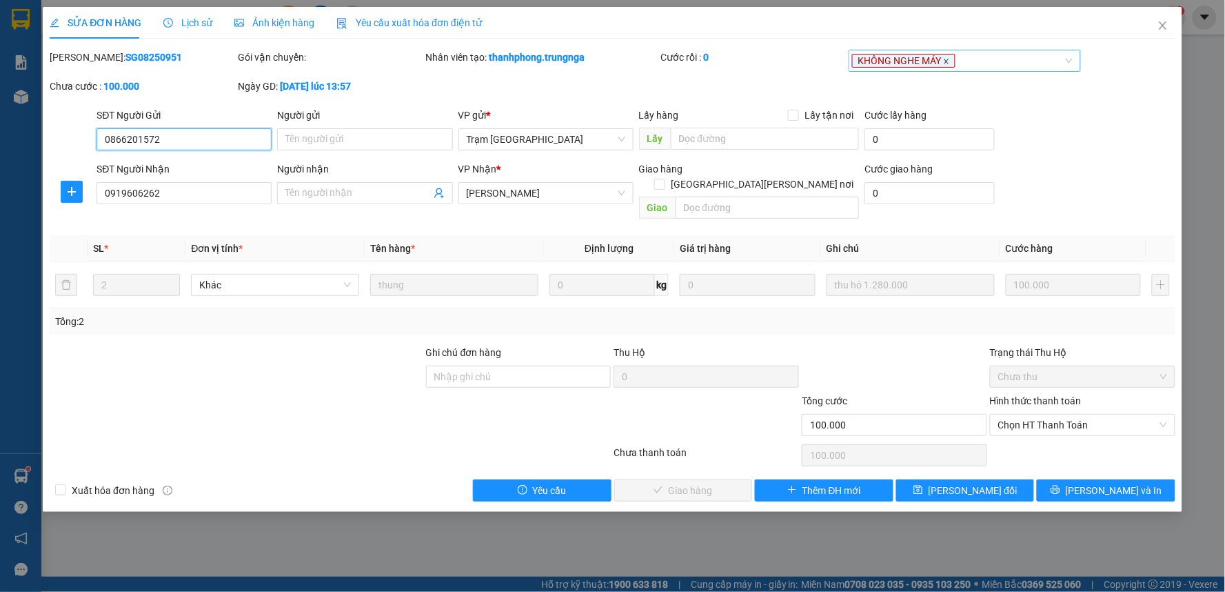
click at [949, 61] on icon "close" at bounding box center [946, 61] width 7 height 7
drag, startPoint x: 947, startPoint y: 472, endPoint x: 807, endPoint y: 503, distance: 143.5
click at [943, 479] on button "[PERSON_NAME] đổi" at bounding box center [966, 490] width 139 height 22
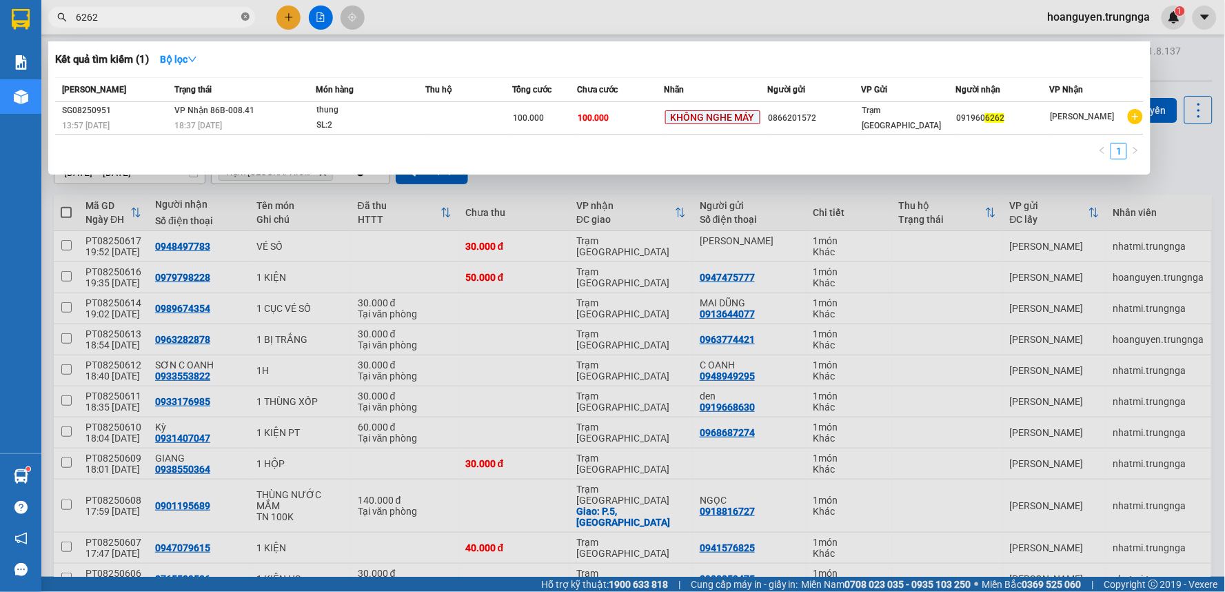
click at [244, 15] on icon "close-circle" at bounding box center [245, 16] width 8 height 8
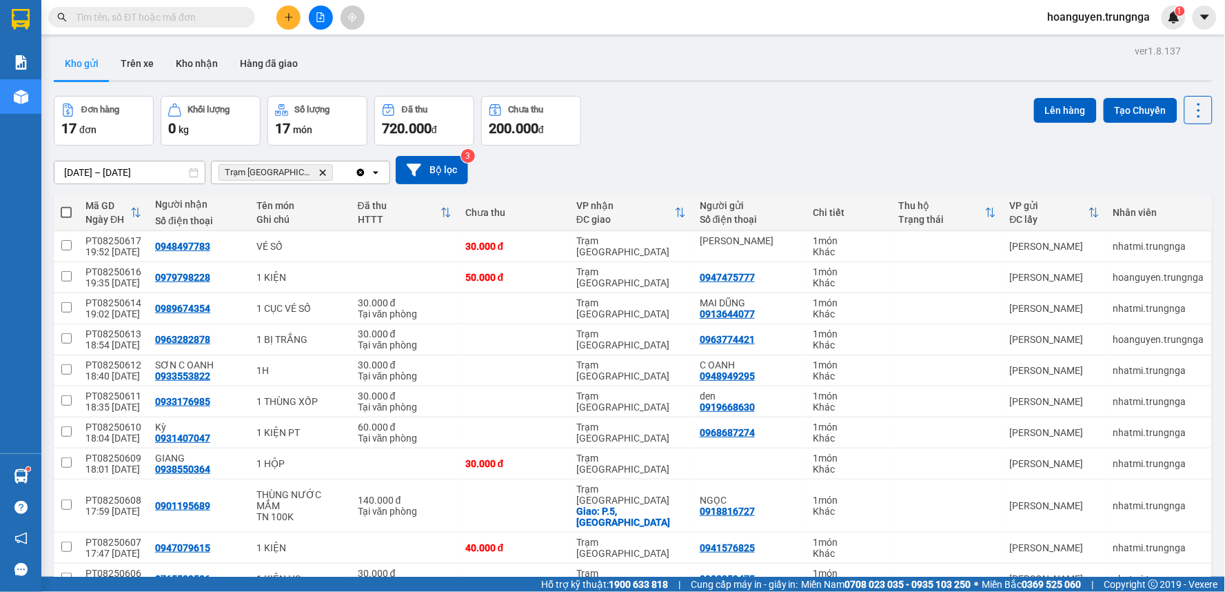
click at [212, 15] on input "text" at bounding box center [157, 17] width 163 height 15
